Goal: Obtain resource: Download file/media

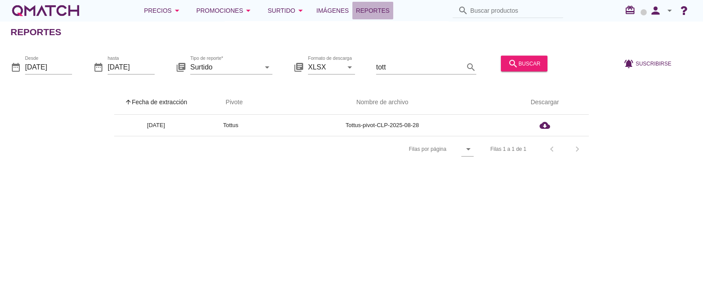
click at [390, 7] on link "Reportes" at bounding box center [372, 11] width 41 height 18
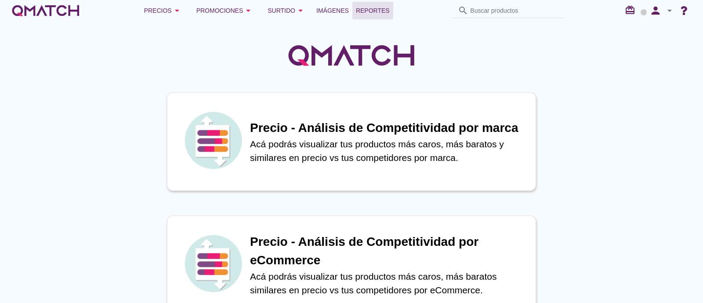
click at [364, 16] on link "Reportes" at bounding box center [372, 11] width 41 height 18
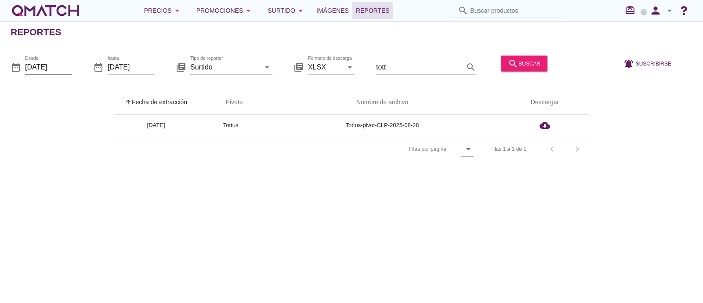
click at [63, 64] on input "[DATE]" at bounding box center [48, 67] width 47 height 14
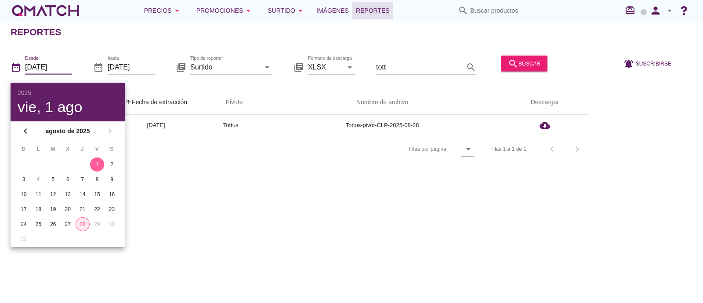
click at [88, 221] on button "28" at bounding box center [83, 224] width 14 height 14
type input "[DATE]"
click at [416, 69] on input "tott" at bounding box center [420, 67] width 88 height 14
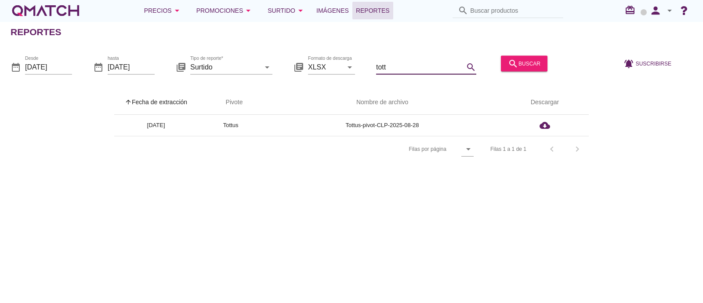
click at [416, 69] on input "tott" at bounding box center [420, 67] width 88 height 14
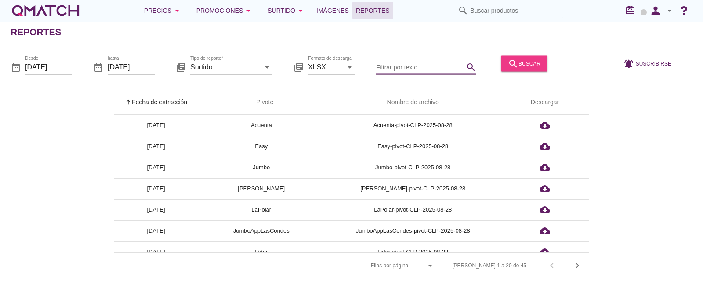
click at [525, 61] on div "search buscar" at bounding box center [524, 63] width 33 height 11
click at [418, 64] on input "Filtrar por texto" at bounding box center [420, 67] width 88 height 14
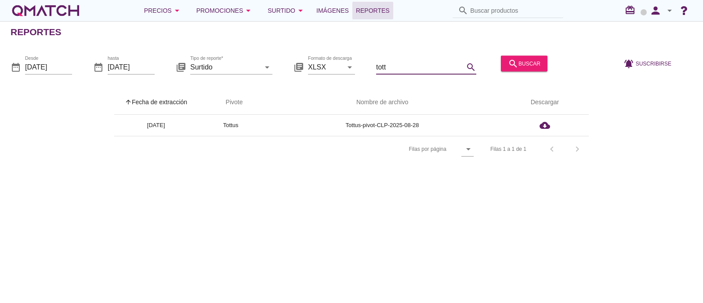
type input "tott"
click at [439, 66] on input "tott" at bounding box center [420, 67] width 88 height 14
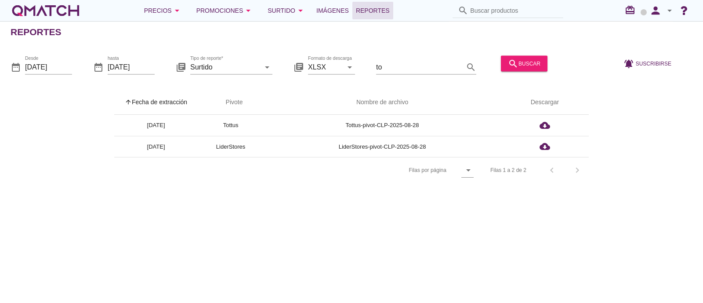
click at [363, 169] on div "[PERSON_NAME] por página arrow_drop_down [PERSON_NAME] 1 a 2 de 2 chevron_left …" at bounding box center [351, 170] width 475 height 26
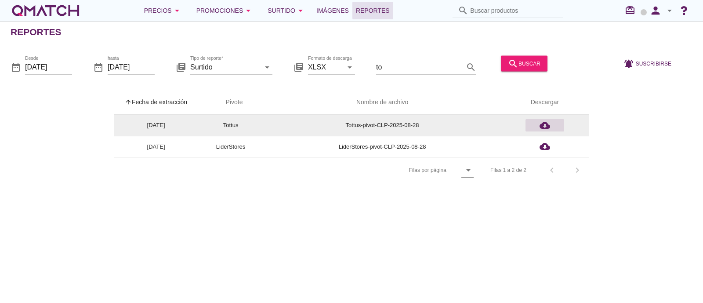
click at [548, 127] on icon "cloud_download" at bounding box center [545, 125] width 11 height 11
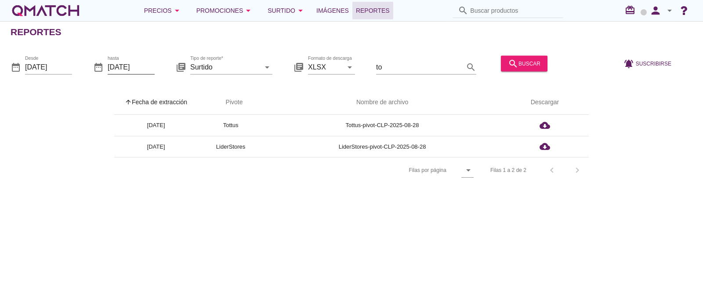
click at [116, 66] on input "[DATE]" at bounding box center [131, 67] width 47 height 14
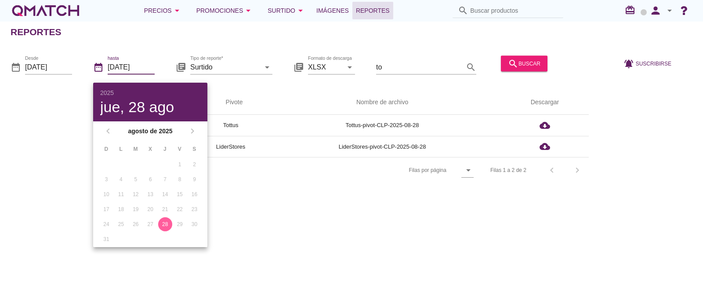
click at [294, 195] on div "Reportes date_range Desde [DATE] date_range hasta [DATE] library_books Tipo de …" at bounding box center [351, 162] width 703 height 282
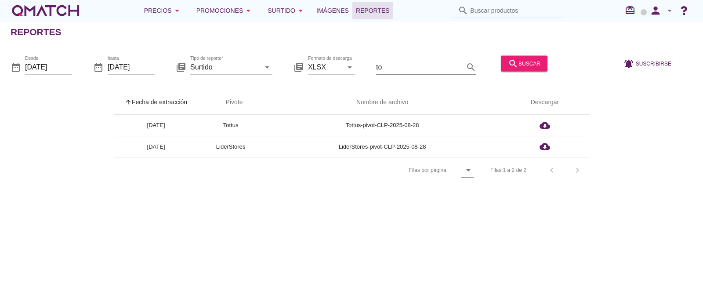
click at [409, 65] on input "to" at bounding box center [420, 67] width 88 height 14
type input "t"
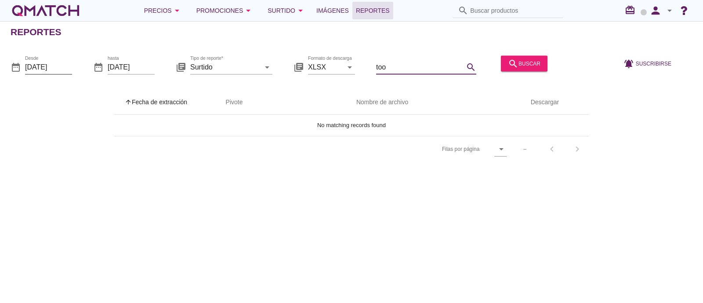
click at [52, 71] on input "[DATE]" at bounding box center [48, 67] width 47 height 14
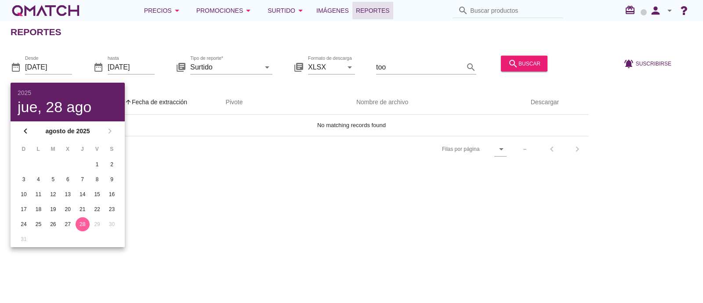
click at [83, 225] on div "28" at bounding box center [83, 224] width 14 height 8
drag, startPoint x: 207, startPoint y: 194, endPoint x: 198, endPoint y: 188, distance: 11.1
click at [207, 194] on div "Reportes date_range Desde [DATE] date_range hasta [DATE] library_books Tipo de …" at bounding box center [351, 162] width 703 height 282
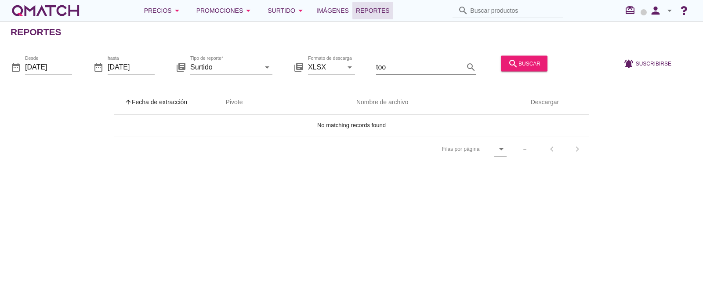
click at [398, 70] on input "too" at bounding box center [420, 67] width 88 height 14
click at [385, 63] on input "tott" at bounding box center [420, 67] width 88 height 14
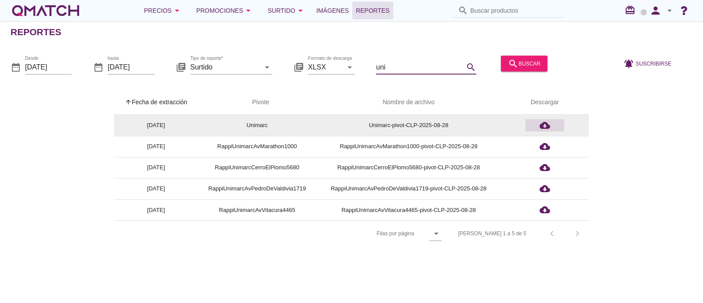
click at [543, 129] on icon "cloud_download" at bounding box center [545, 125] width 11 height 11
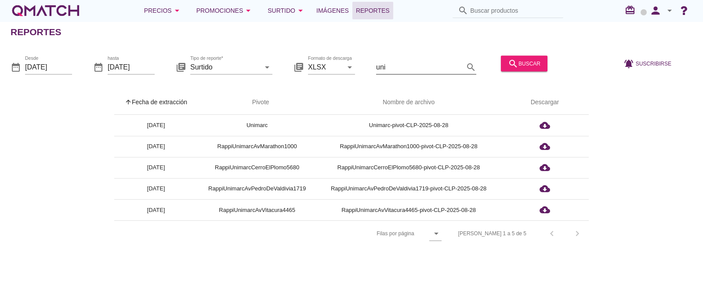
click at [396, 69] on input "uni" at bounding box center [420, 67] width 88 height 14
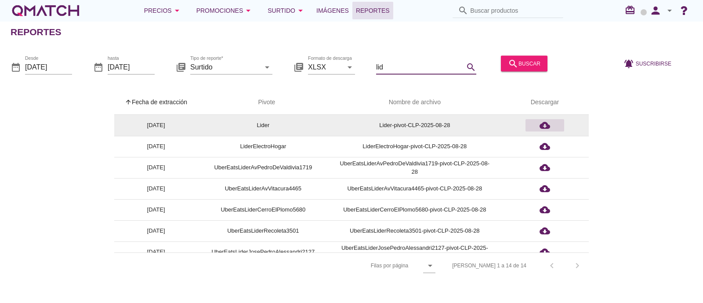
type input "lid"
click at [543, 127] on icon "cloud_download" at bounding box center [545, 125] width 11 height 11
